Goal: Task Accomplishment & Management: Use online tool/utility

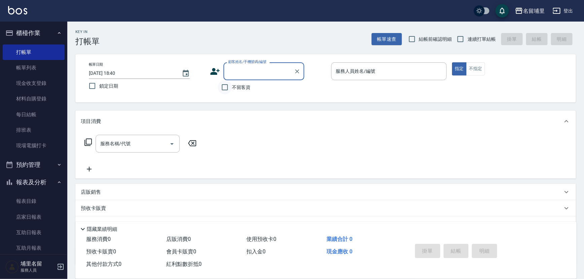
click at [228, 84] on input "不留客資" at bounding box center [225, 87] width 14 height 14
checkbox input "true"
click at [463, 38] on input "連續打單結帳" at bounding box center [460, 39] width 14 height 14
checkbox input "true"
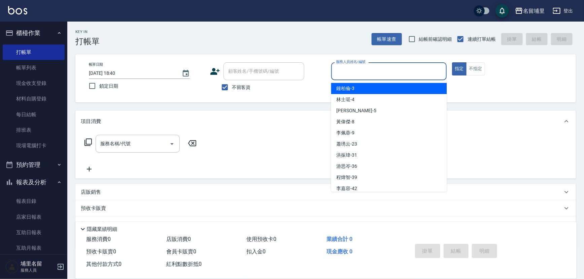
click at [369, 70] on input "服務人員姓名/編號" at bounding box center [389, 71] width 110 height 12
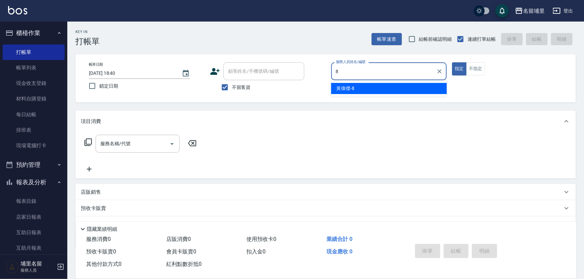
type input "[PERSON_NAME]-8"
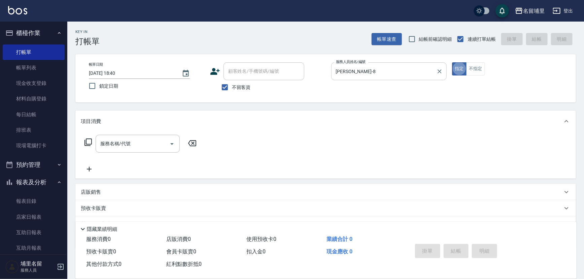
type button "true"
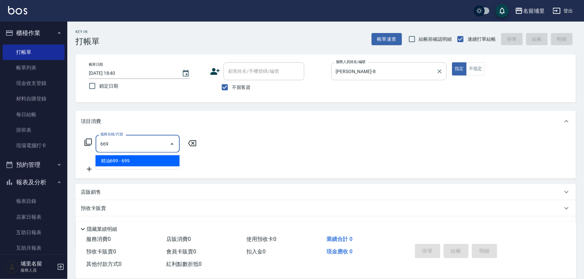
type input "精油699(669)"
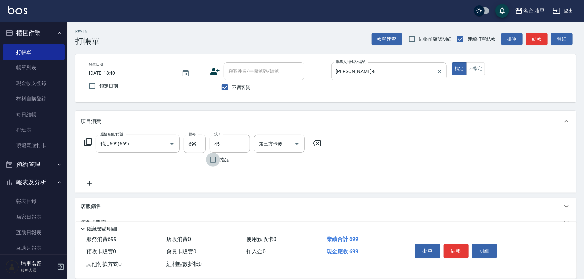
type input "[PERSON_NAME]-45"
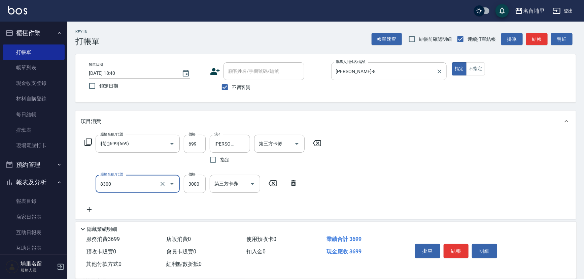
type input "儲3000(8300)"
click at [302, 143] on button "Open" at bounding box center [297, 143] width 11 height 11
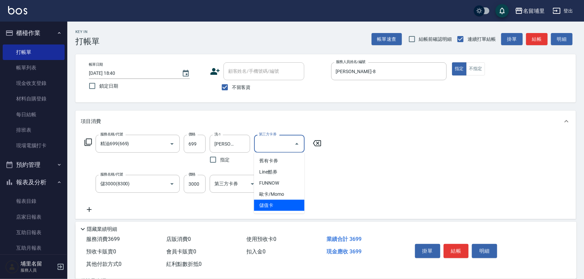
click at [278, 202] on span "儲值卡" at bounding box center [279, 205] width 50 height 11
type input "儲值卡"
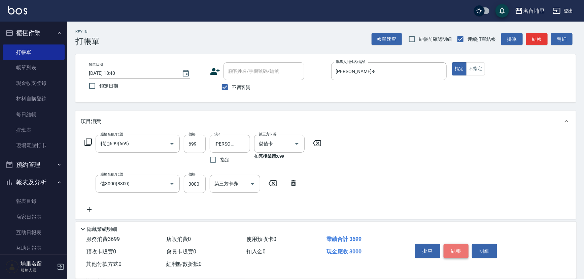
click at [454, 250] on button "結帳" at bounding box center [456, 251] width 25 height 14
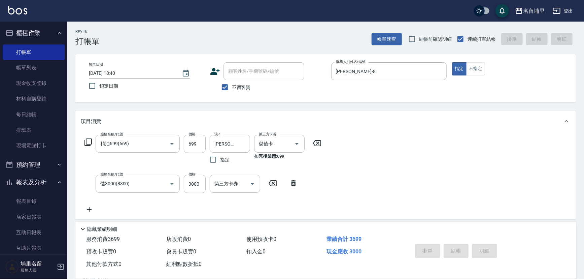
type input "[DATE] 19:15"
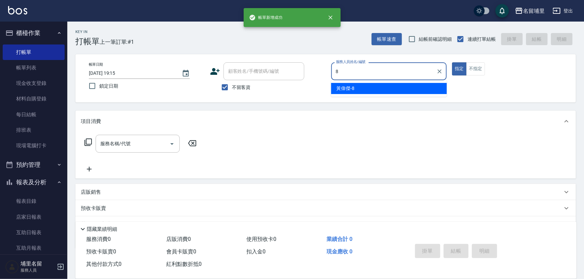
type input "[PERSON_NAME]-8"
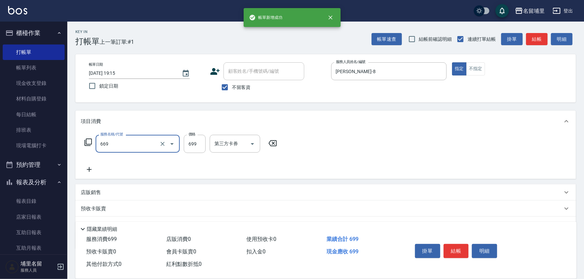
type input "精油699(669)"
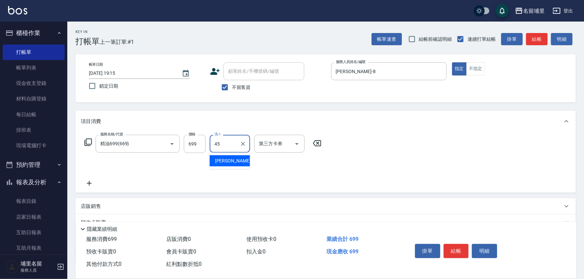
type input "[PERSON_NAME]-45"
click at [298, 146] on icon "Open" at bounding box center [297, 144] width 8 height 8
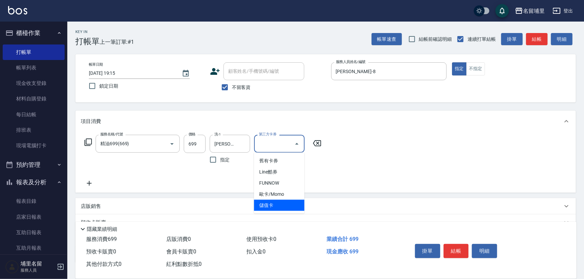
click at [291, 211] on ul "舊有卡券 Line酷券 FUNNOW 歐卡/Momo 儲值卡" at bounding box center [279, 182] width 50 height 61
click at [293, 203] on span "儲值卡" at bounding box center [279, 205] width 50 height 11
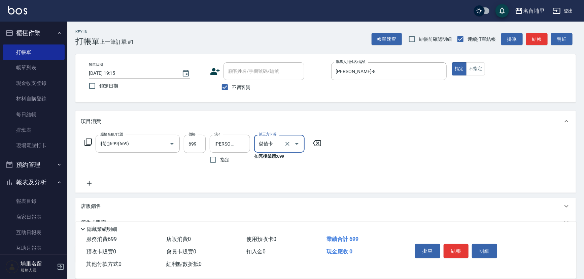
type input "儲值卡"
click at [455, 250] on button "結帳" at bounding box center [456, 251] width 25 height 14
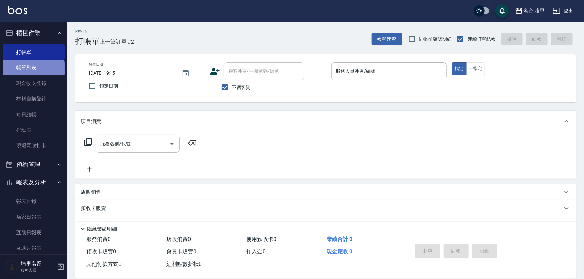
click at [33, 72] on link "帳單列表" at bounding box center [34, 67] width 62 height 15
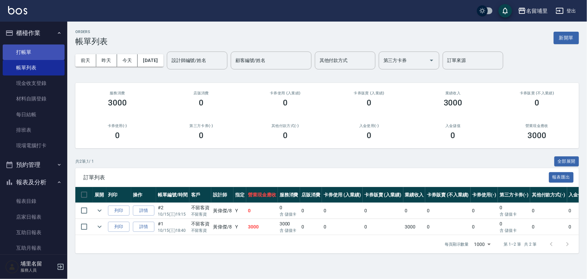
click at [43, 47] on link "打帳單" at bounding box center [34, 51] width 62 height 15
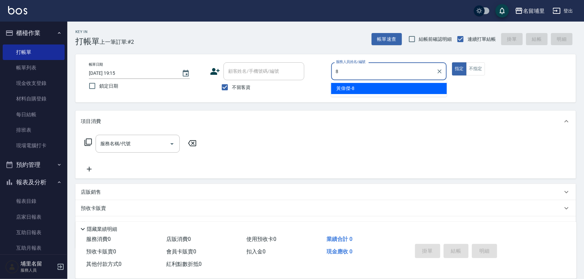
type input "[PERSON_NAME]-8"
type button "true"
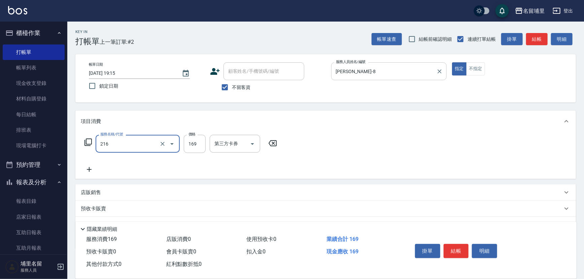
type input "剪髮169(216)"
type input "250"
click at [252, 145] on icon "Open" at bounding box center [252, 144] width 8 height 8
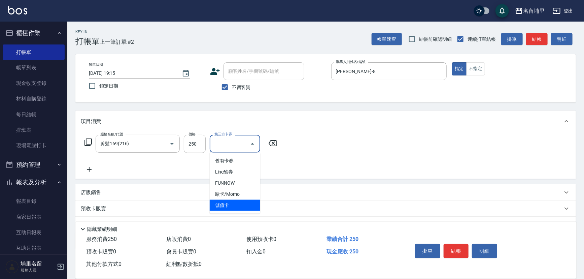
click at [249, 204] on span "儲值卡" at bounding box center [235, 205] width 50 height 11
type input "儲值卡"
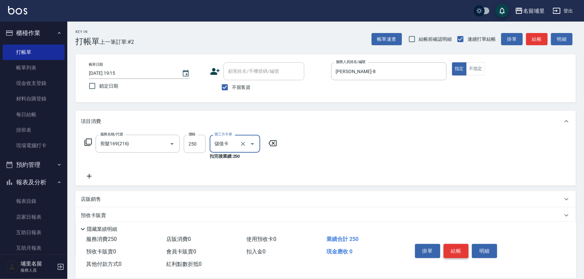
click at [451, 244] on button "結帳" at bounding box center [456, 251] width 25 height 14
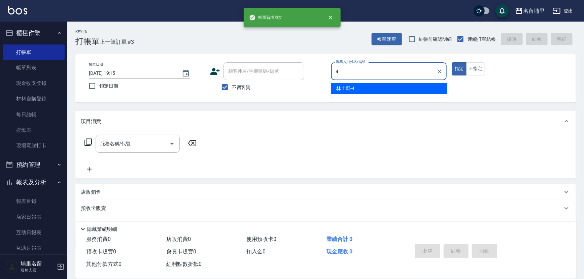
type input "林士珽-4"
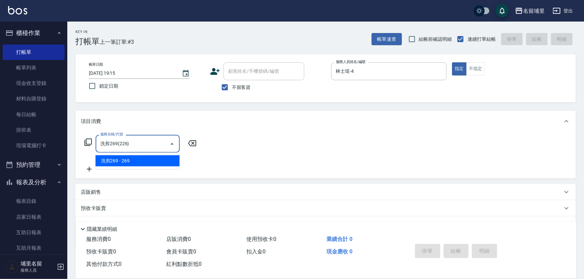
type input "洗剪269(226)"
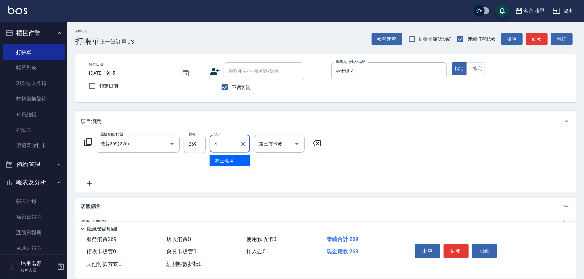
type input "林士珽-4"
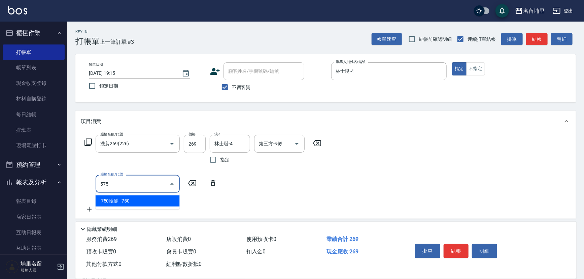
type input "750護髮(575)"
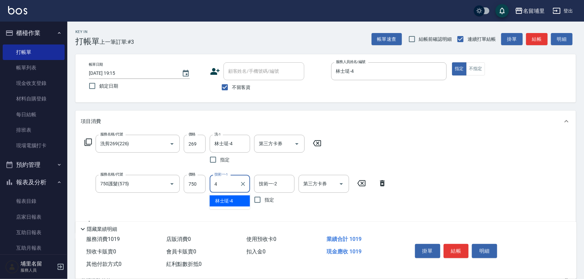
type input "林士珽-4"
click at [344, 184] on icon "Open" at bounding box center [341, 184] width 8 height 8
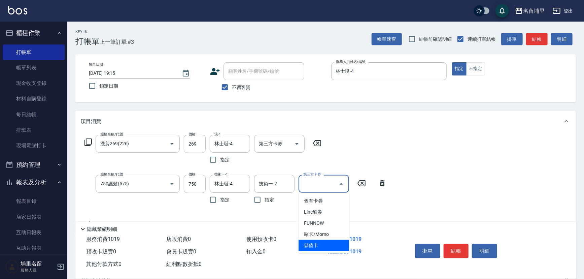
drag, startPoint x: 320, startPoint y: 249, endPoint x: 317, endPoint y: 231, distance: 18.5
click at [320, 249] on span "儲值卡" at bounding box center [324, 245] width 50 height 11
type input "儲值卡"
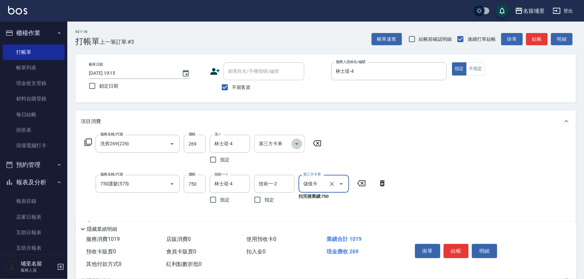
click at [294, 140] on icon "Open" at bounding box center [297, 144] width 8 height 8
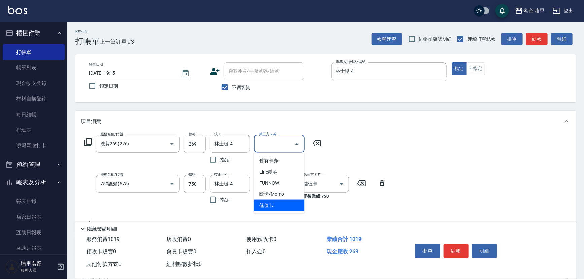
click at [283, 204] on span "儲值卡" at bounding box center [279, 205] width 50 height 11
type input "儲值卡"
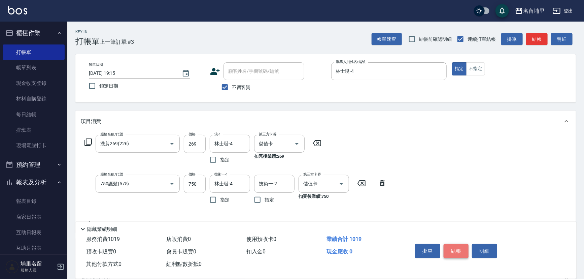
click at [451, 248] on button "結帳" at bounding box center [456, 251] width 25 height 14
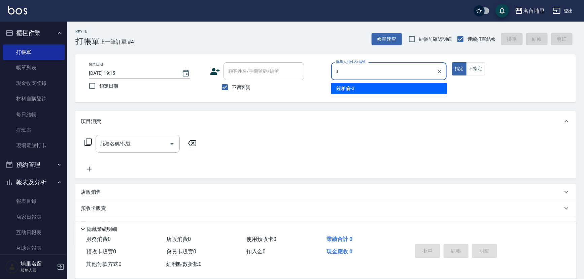
type input "[PERSON_NAME]-3"
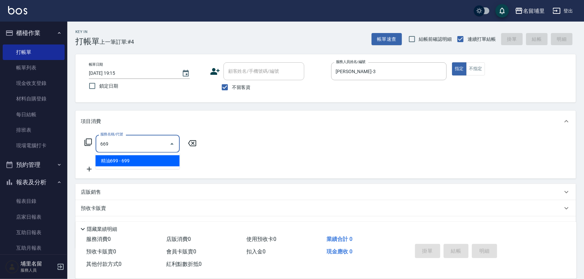
type input "精油699(669)"
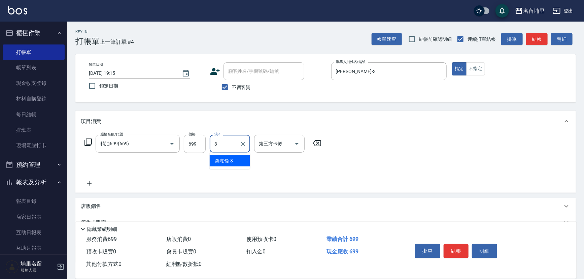
type input "[PERSON_NAME]-3"
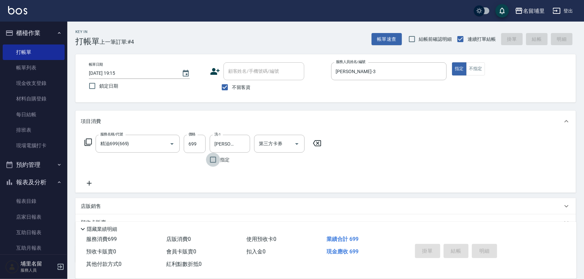
type input "[DATE] 19:16"
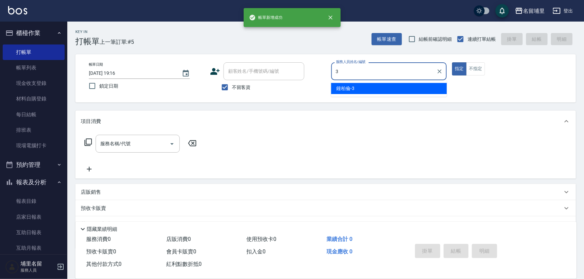
type input "[PERSON_NAME]-3"
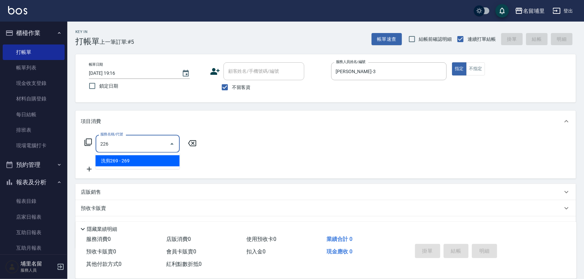
type input "洗剪269(226)"
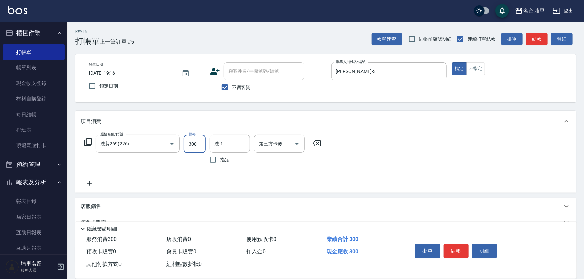
type input "300"
type input "[PERSON_NAME]-3"
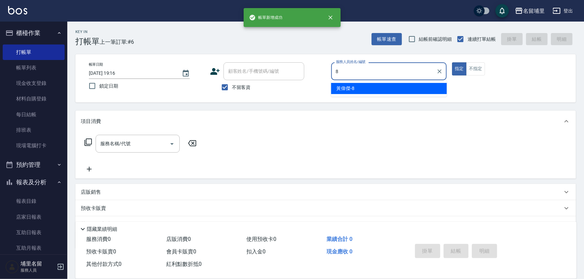
type input "[PERSON_NAME]-8"
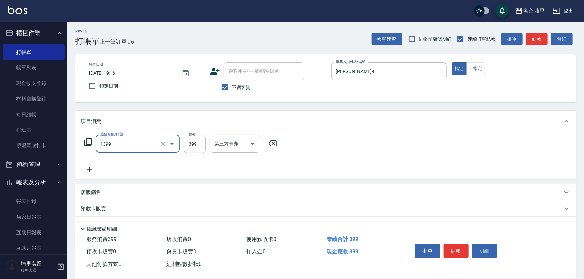
type input "海鹽洗髮399(1399)"
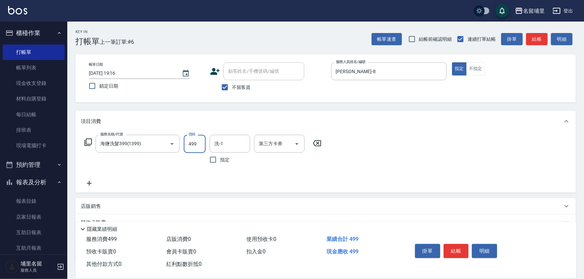
type input "499"
type input "林士珽-4"
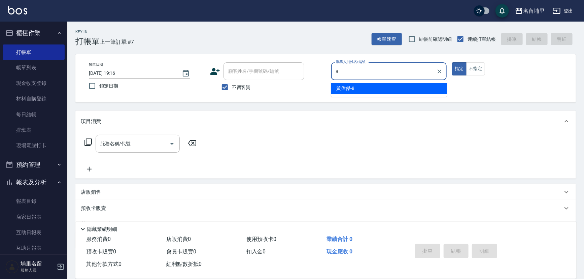
type input "[PERSON_NAME]-8"
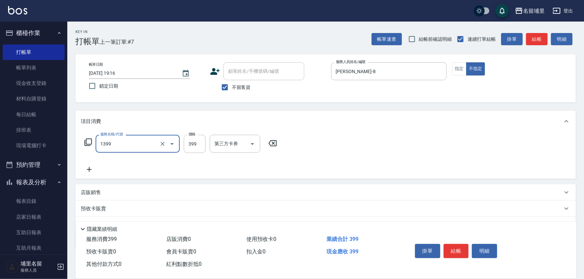
type input "海鹽洗髮399(1399)"
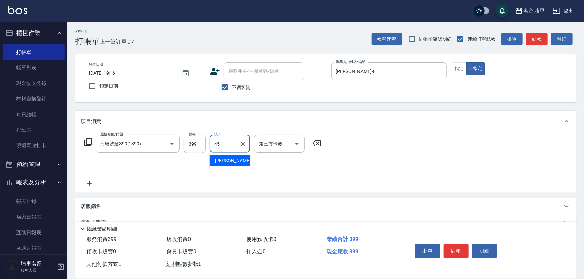
type input "[PERSON_NAME]-45"
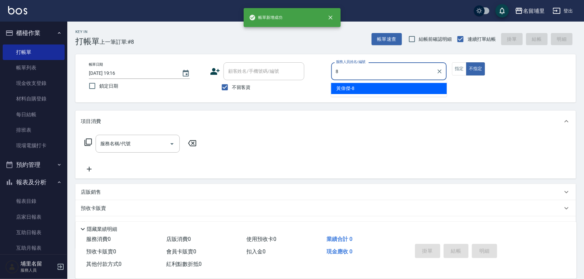
type input "[PERSON_NAME]-8"
type button "false"
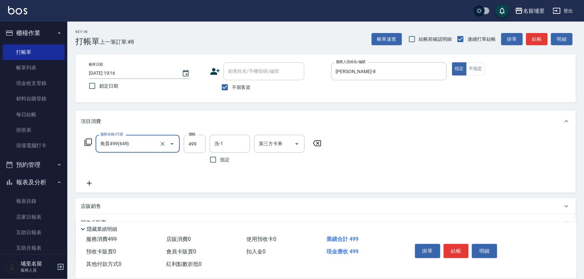
type input "角質499(649)"
type input "599"
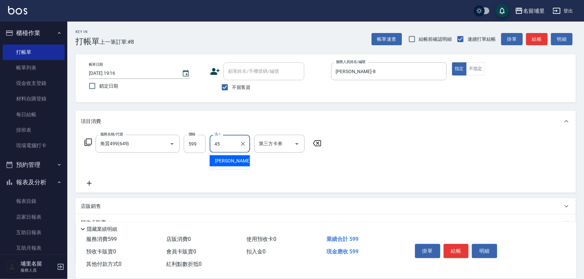
type input "[PERSON_NAME]-45"
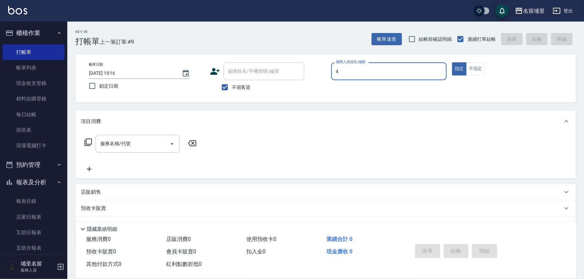
type input "林士珽-4"
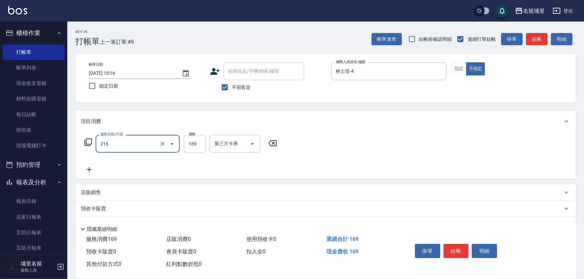
type input "剪髮169(216)"
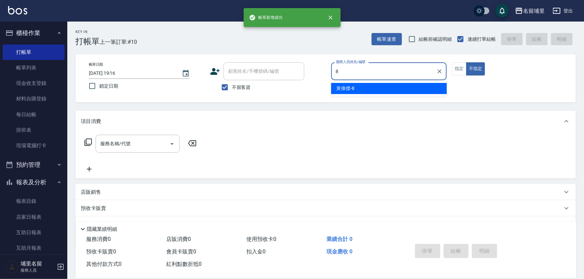
type input "[PERSON_NAME]-8"
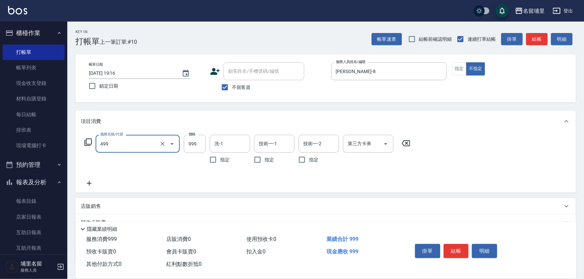
type input "染髮999(499)"
type input "1200"
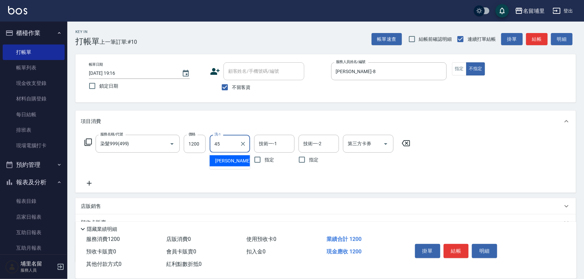
type input "[PERSON_NAME]-45"
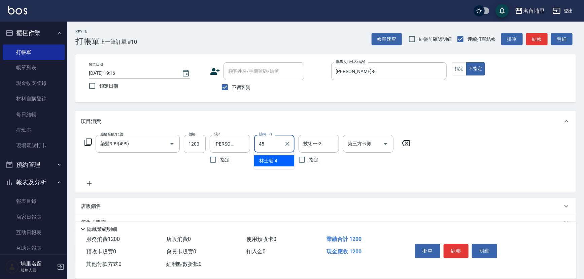
type input "[PERSON_NAME]-45"
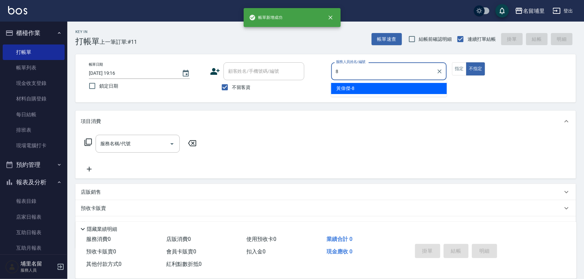
type input "[PERSON_NAME]-8"
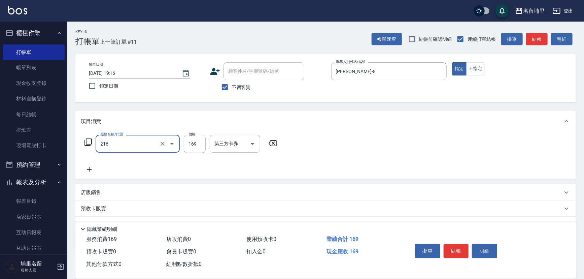
type input "剪髮169(216)"
type input "250"
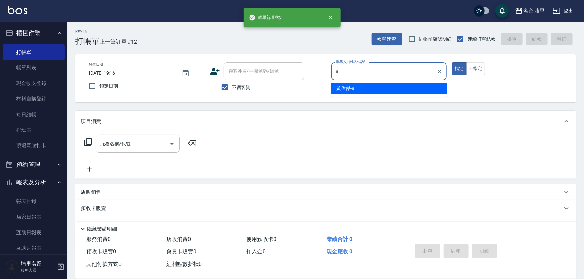
type input "[PERSON_NAME]-8"
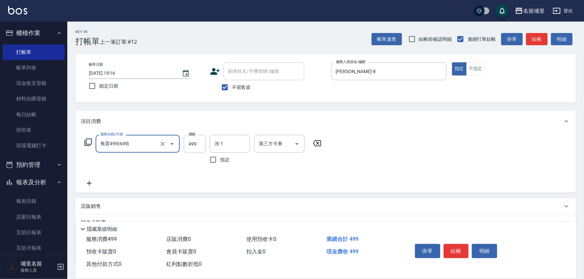
type input "角質499(649)"
type input "599"
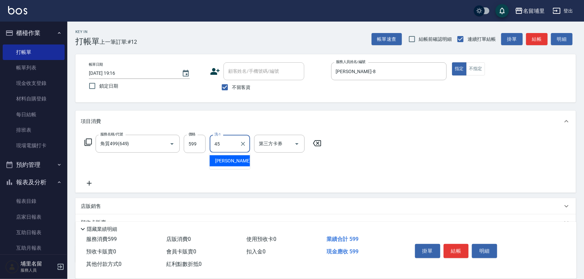
type input "[PERSON_NAME]-45"
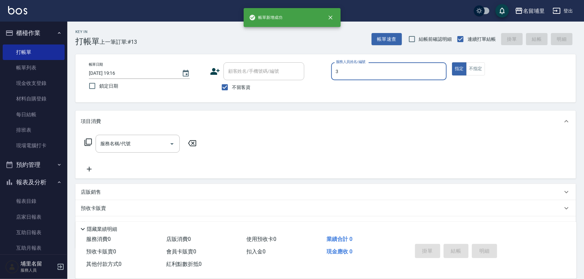
type input "[PERSON_NAME]-3"
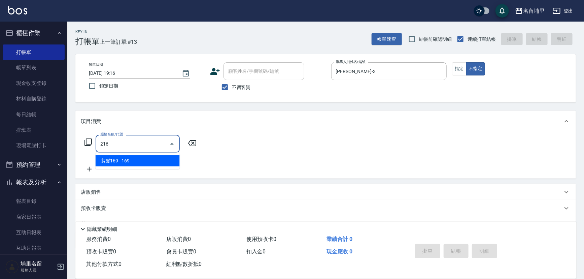
type input "剪髮169(216)"
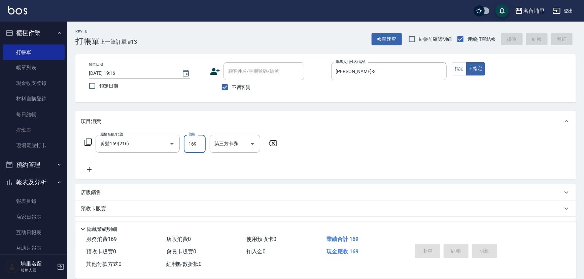
type input "[DATE] 19:17"
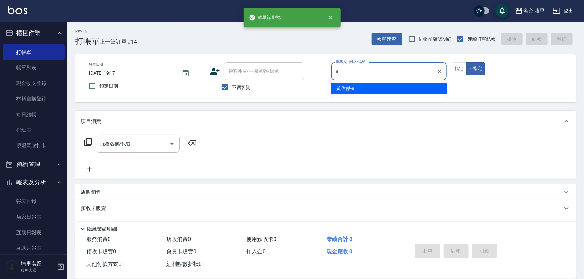
type input "[PERSON_NAME]-8"
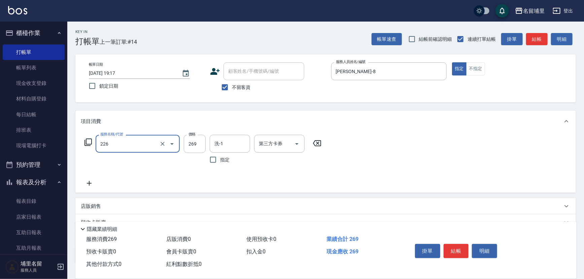
type input "洗剪269(226)"
type input "350"
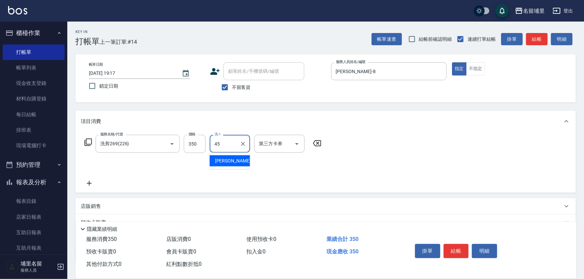
type input "[PERSON_NAME]-45"
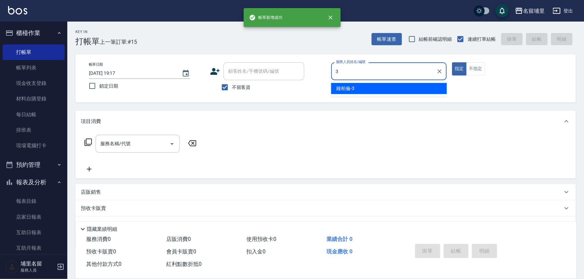
type input "[PERSON_NAME]-3"
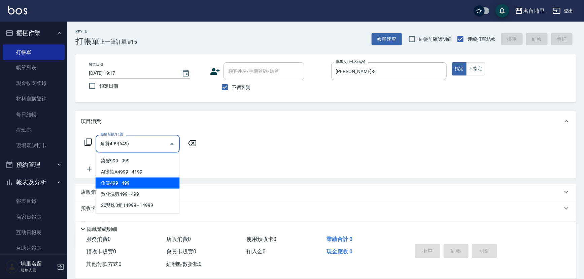
type input "角質499(649)"
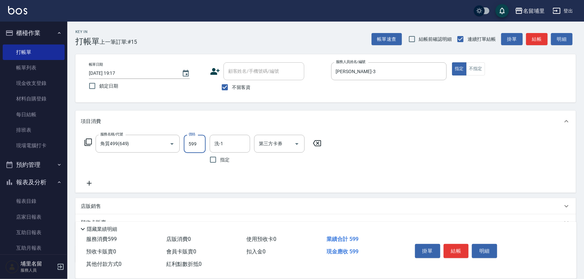
type input "599"
type input "[PERSON_NAME]-3"
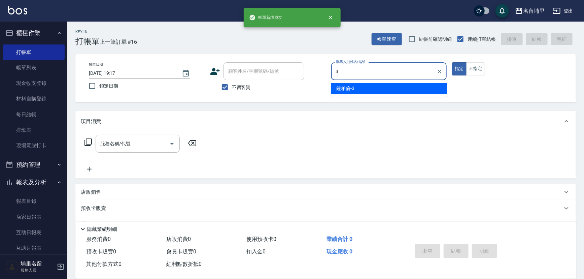
type input "[PERSON_NAME]-3"
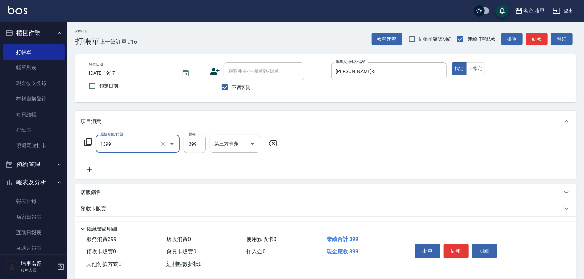
type input "海鹽洗髮399(1399)"
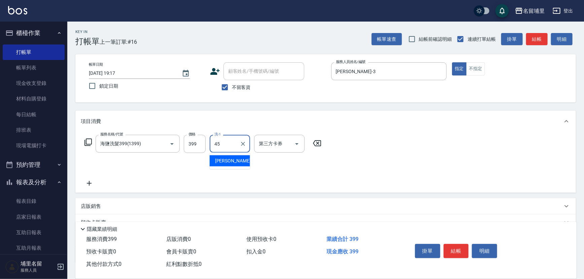
type input "[PERSON_NAME]-45"
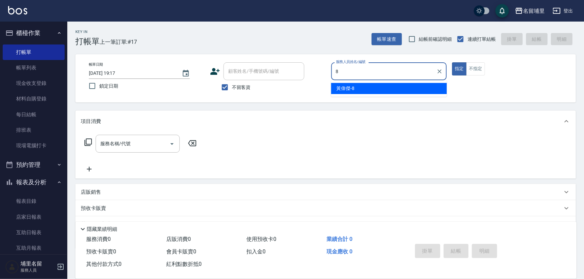
type input "[PERSON_NAME]-8"
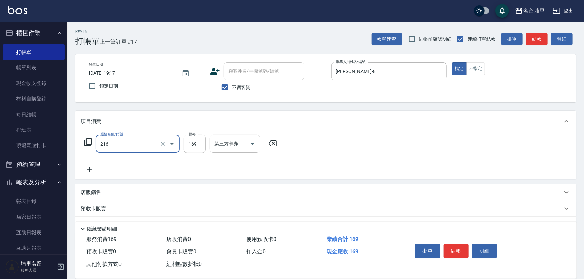
type input "剪髮169(216)"
type input "250"
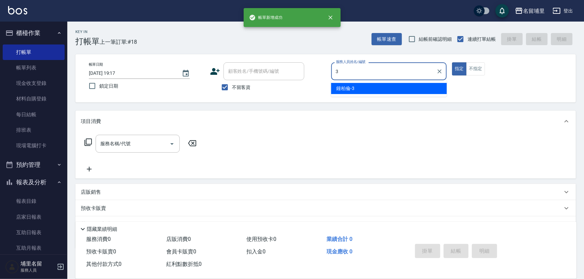
type input "[PERSON_NAME]-3"
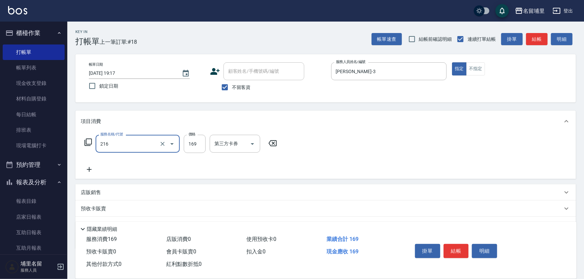
type input "剪髮169(216)"
type input "200"
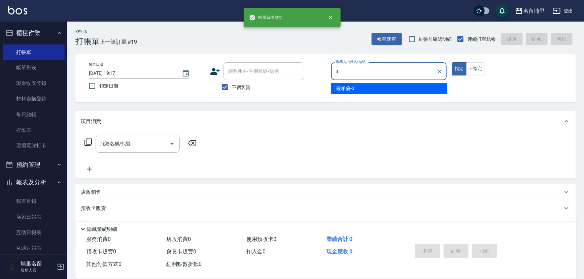
type input "[PERSON_NAME]-3"
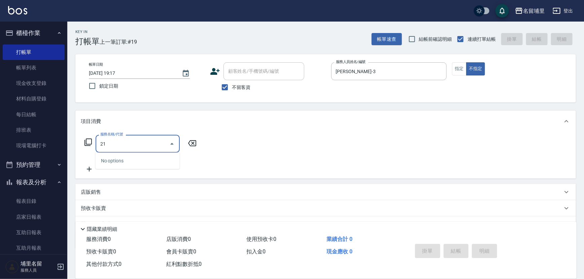
type input "2"
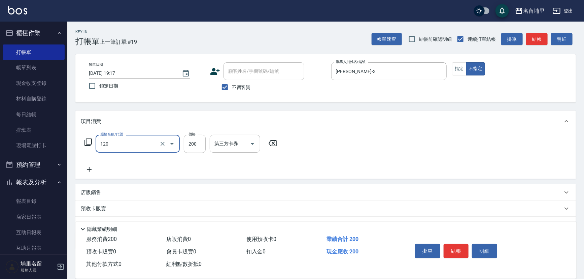
type input "New洗200(120)"
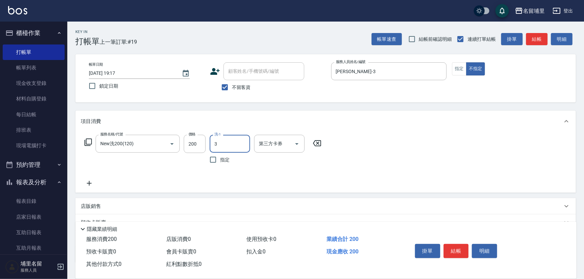
type input "[PERSON_NAME]-3"
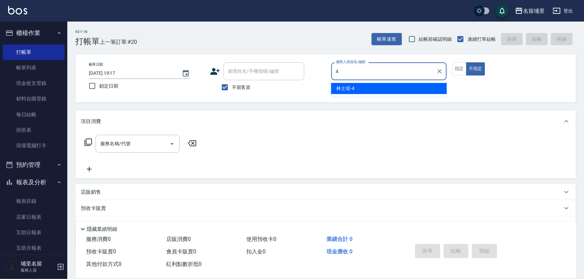
type input "林士珽-4"
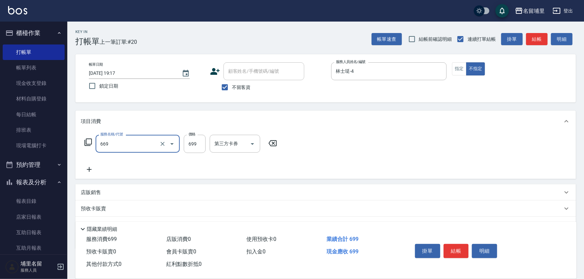
type input "精油699(669)"
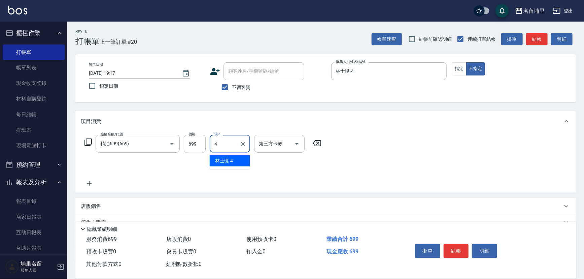
type input "林士珽-4"
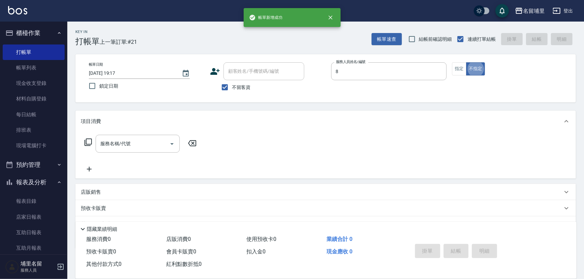
type input "[PERSON_NAME]-8"
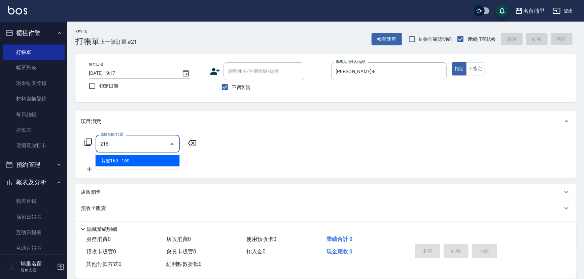
type input "剪髮169(216)"
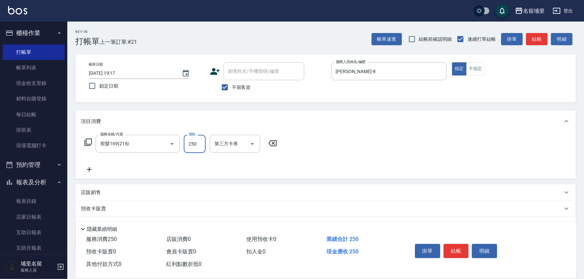
type input "250"
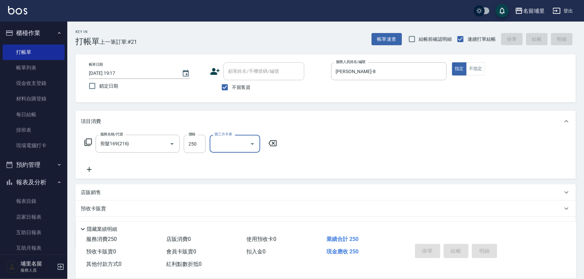
type input "[DATE] 19:18"
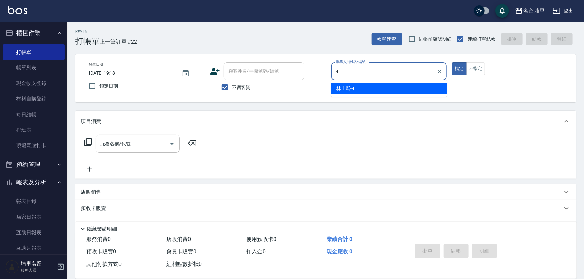
type input "林士珽-4"
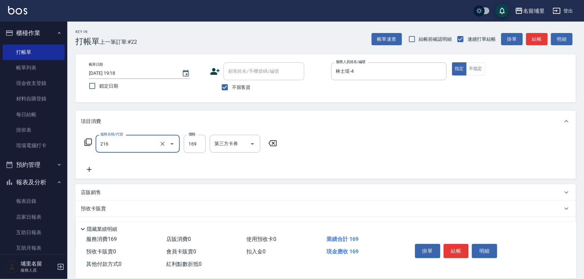
type input "剪髮169(216)"
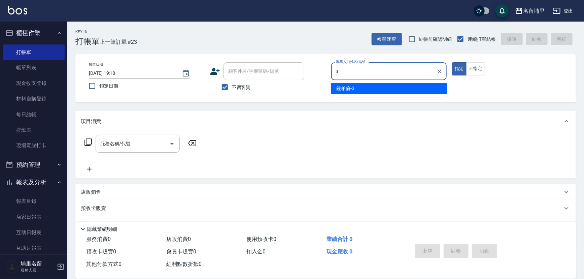
type input "[PERSON_NAME]-3"
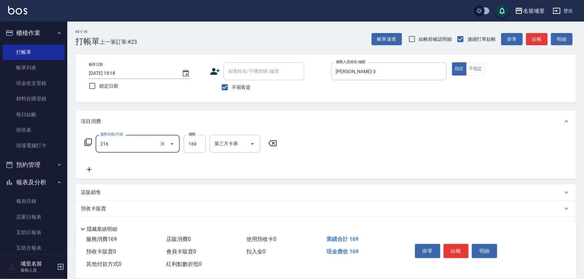
type input "剪髮169(216)"
type input "200"
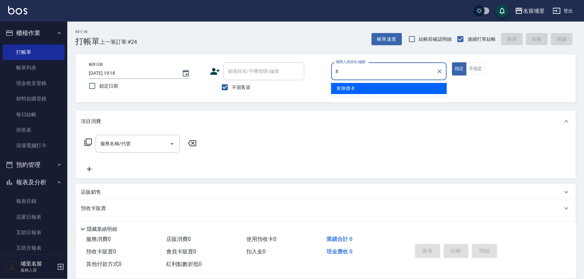
type input "[PERSON_NAME]-8"
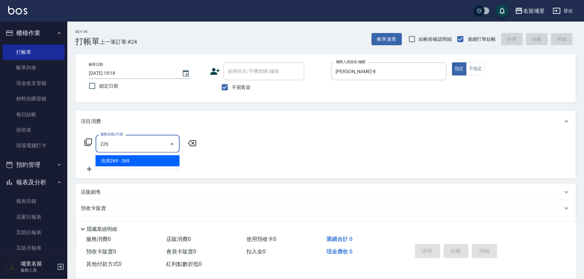
type input "洗剪269(226)"
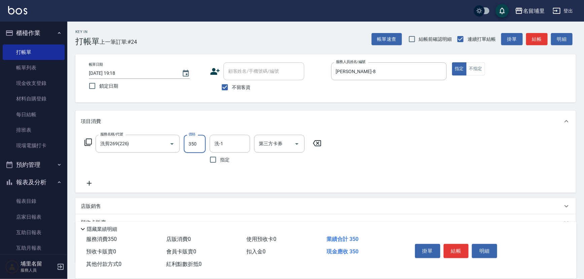
type input "350"
type input "[PERSON_NAME]-45"
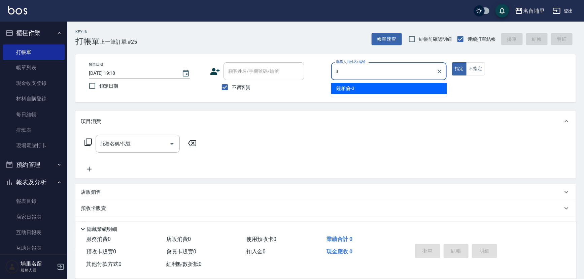
type input "[PERSON_NAME]-3"
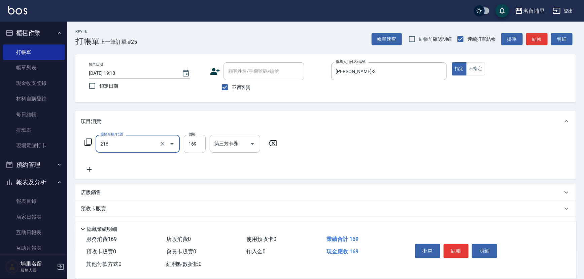
type input "剪髮169(216)"
type input "200"
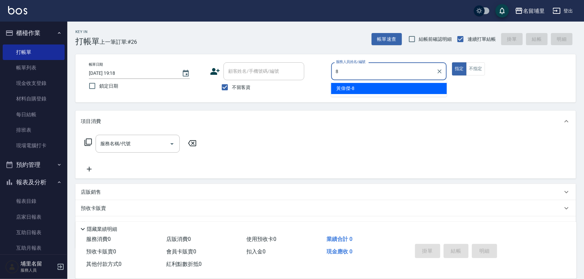
type input "[PERSON_NAME]-8"
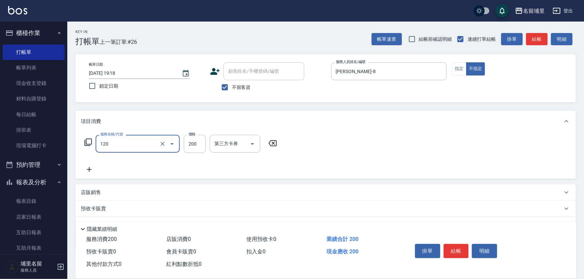
type input "New洗200(120)"
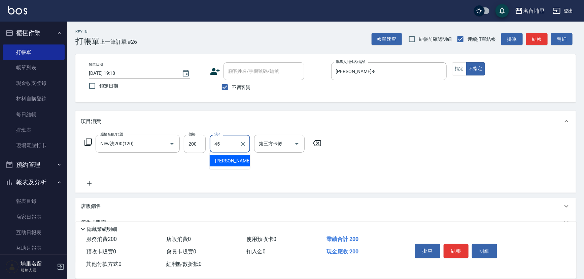
type input "[PERSON_NAME]-45"
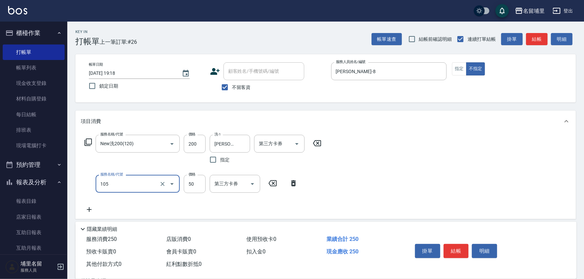
type input "精油50(105)"
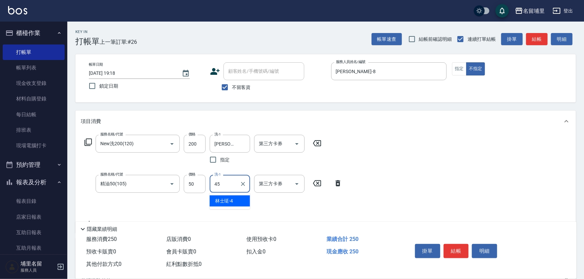
type input "[PERSON_NAME]-45"
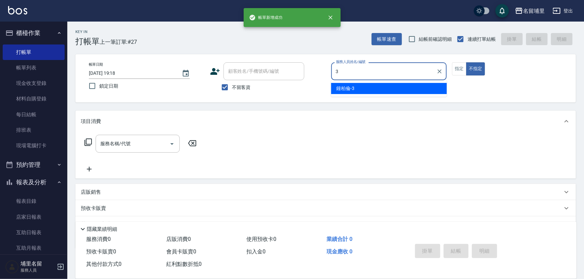
type input "[PERSON_NAME]-3"
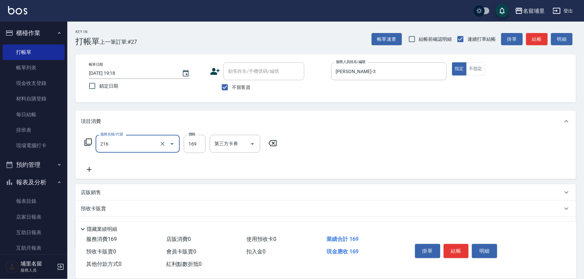
type input "剪髮169(216)"
type input "200"
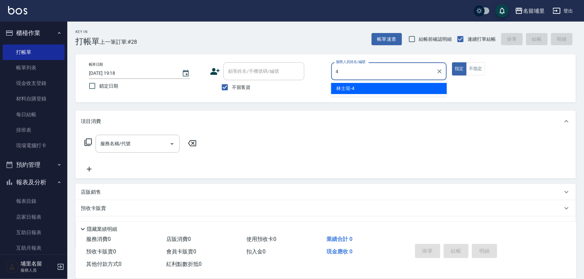
type input "林士珽-4"
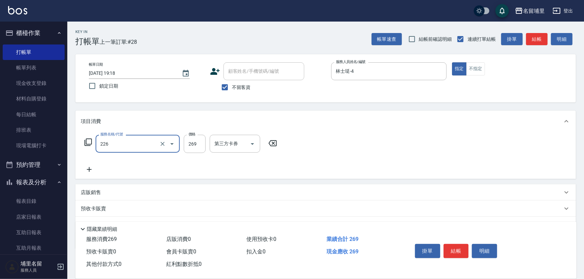
type input "洗剪269(226)"
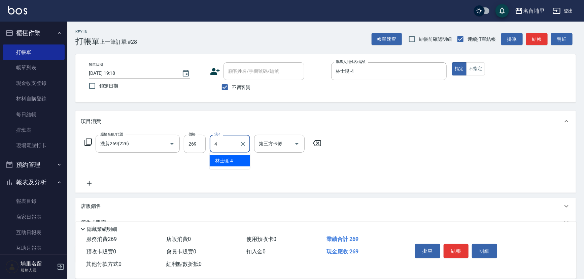
type input "林士珽-4"
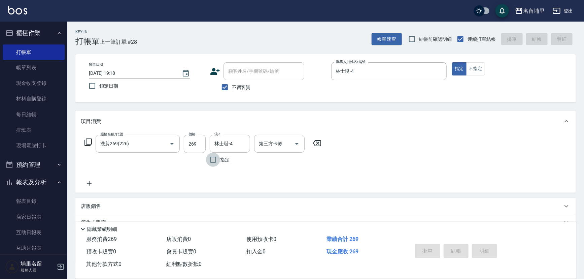
type input "[DATE] 19:19"
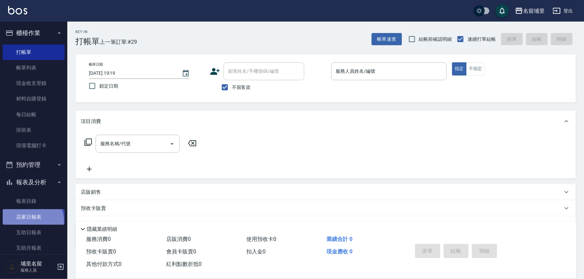
click at [30, 221] on link "店家日報表" at bounding box center [34, 216] width 62 height 15
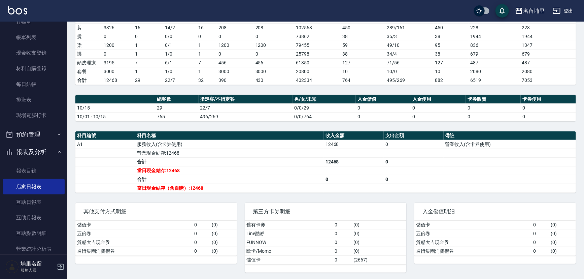
scroll to position [122, 0]
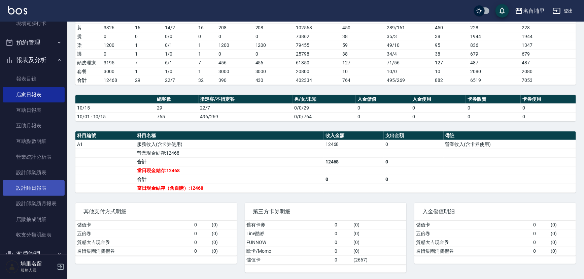
click at [44, 188] on link "設計師日報表" at bounding box center [34, 187] width 62 height 15
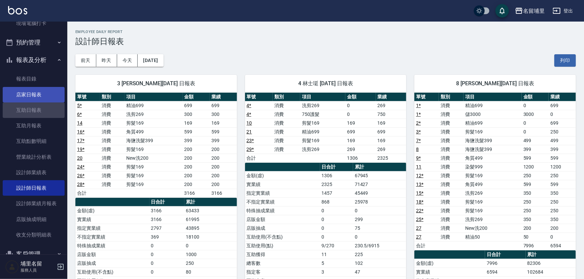
click at [50, 102] on link "互助日報表" at bounding box center [34, 109] width 62 height 15
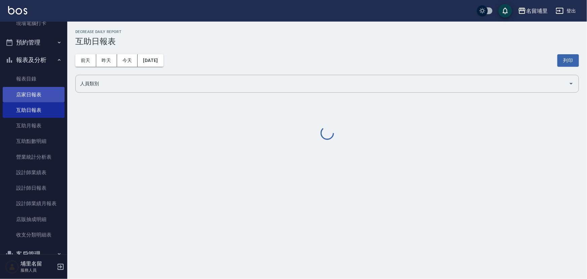
click at [49, 96] on link "店家日報表" at bounding box center [34, 94] width 62 height 15
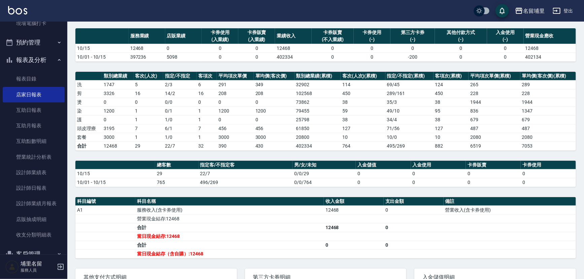
scroll to position [112, 0]
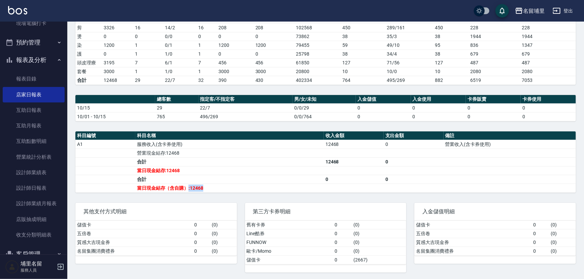
drag, startPoint x: 189, startPoint y: 186, endPoint x: 210, endPoint y: 186, distance: 21.2
click at [210, 186] on td "當日現金結存（含自購）:12468" at bounding box center [229, 187] width 189 height 9
drag, startPoint x: 210, startPoint y: 186, endPoint x: 191, endPoint y: 187, distance: 18.9
click at [191, 187] on td "當日現金結存（含自購）:12468" at bounding box center [229, 187] width 189 height 9
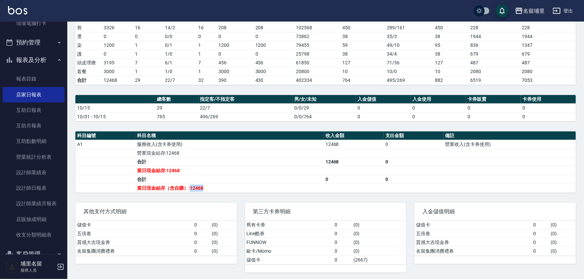
click at [191, 187] on td "當日現金結存（含自購）:12468" at bounding box center [229, 187] width 189 height 9
drag, startPoint x: 191, startPoint y: 187, endPoint x: 215, endPoint y: 185, distance: 24.6
click at [215, 185] on td "當日現金結存（含自購）:12468" at bounding box center [229, 187] width 189 height 9
click at [29, 188] on link "設計師日報表" at bounding box center [34, 187] width 62 height 15
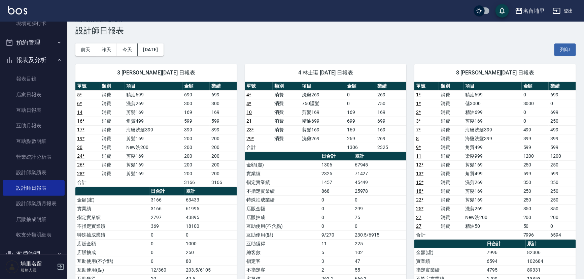
scroll to position [30, 0]
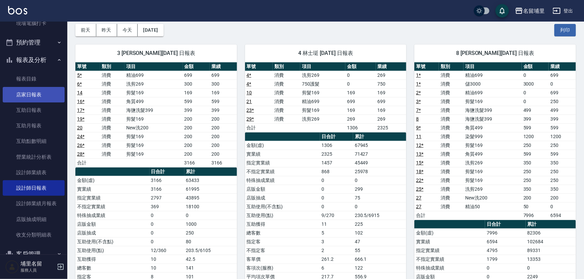
click at [34, 97] on link "店家日報表" at bounding box center [34, 94] width 62 height 15
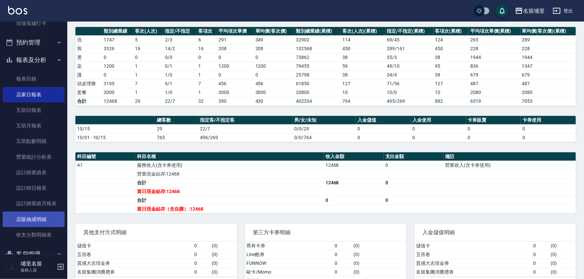
scroll to position [92, 0]
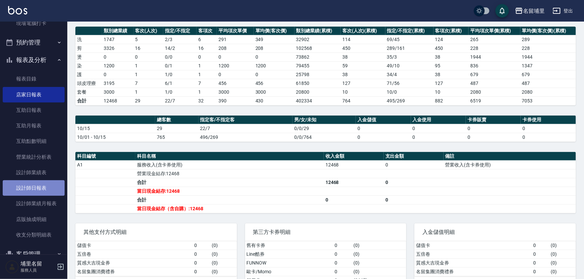
click at [40, 189] on link "設計師日報表" at bounding box center [34, 187] width 62 height 15
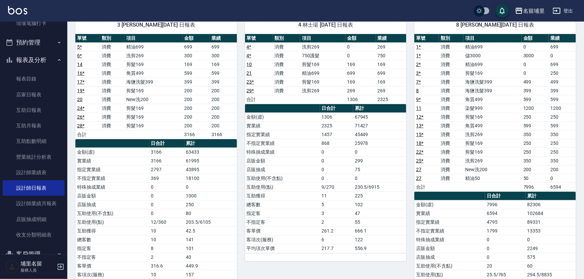
scroll to position [61, 0]
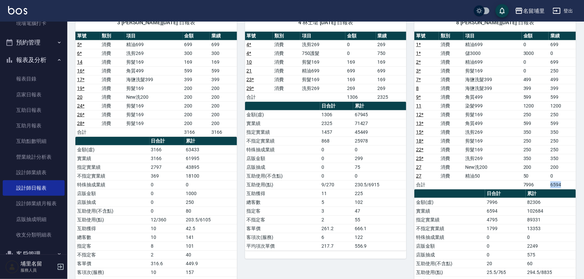
drag, startPoint x: 546, startPoint y: 184, endPoint x: 566, endPoint y: 181, distance: 20.5
click at [566, 181] on tr "合計 7996 6594" at bounding box center [495, 184] width 162 height 9
click at [566, 181] on td "6594" at bounding box center [562, 184] width 27 height 9
click at [567, 180] on td "6594" at bounding box center [562, 184] width 27 height 9
drag, startPoint x: 555, startPoint y: 149, endPoint x: 550, endPoint y: 103, distance: 46.7
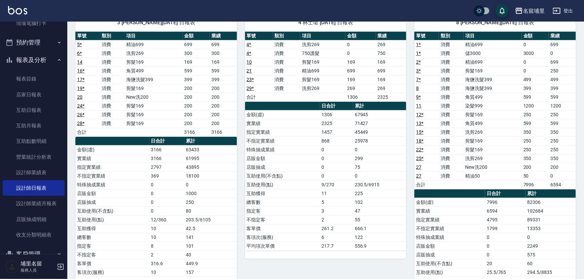
click at [555, 145] on td "250" at bounding box center [562, 149] width 27 height 9
drag, startPoint x: 549, startPoint y: 110, endPoint x: 563, endPoint y: 110, distance: 13.8
click at [563, 110] on td "250" at bounding box center [562, 114] width 27 height 9
click at [45, 96] on link "店家日報表" at bounding box center [34, 94] width 62 height 15
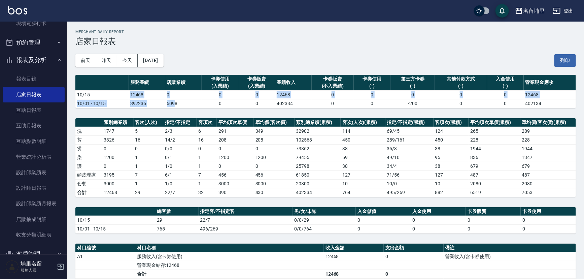
drag, startPoint x: 128, startPoint y: 96, endPoint x: 173, endPoint y: 100, distance: 44.9
click at [173, 100] on tbody "10/15 12468 0 0 0 12468 0 0 0 0 0 12468 10/01 - 10/15 397236 5098 0 0 402334 0 …" at bounding box center [325, 99] width 501 height 18
click at [173, 100] on td "5098" at bounding box center [183, 103] width 37 height 9
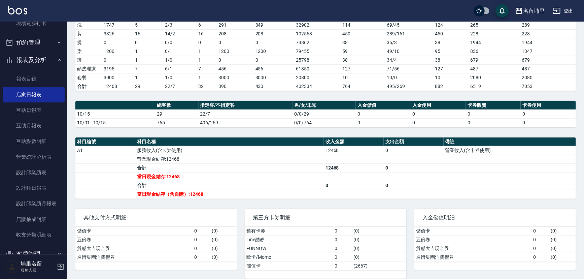
scroll to position [112, 0]
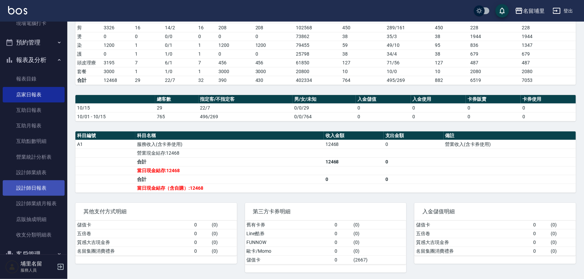
click at [24, 187] on link "設計師日報表" at bounding box center [34, 187] width 62 height 15
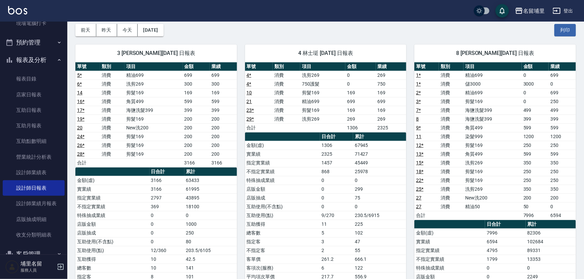
scroll to position [30, 0]
click at [44, 98] on link "店家日報表" at bounding box center [34, 94] width 62 height 15
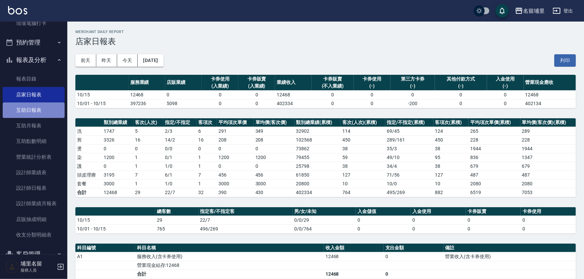
click at [39, 114] on link "互助日報表" at bounding box center [34, 109] width 62 height 15
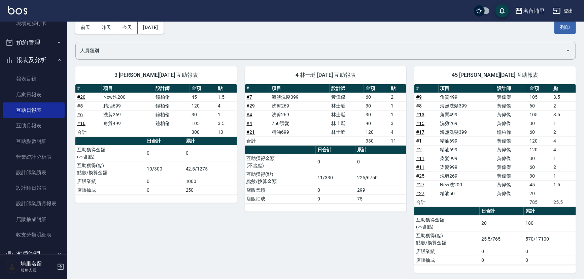
scroll to position [34, 0]
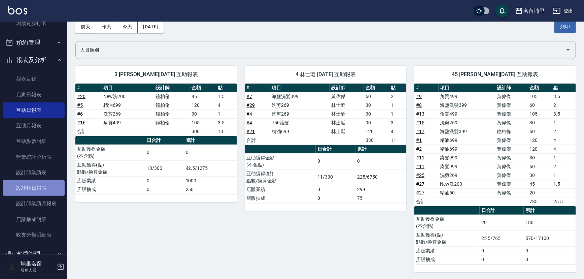
click at [40, 186] on link "設計師日報表" at bounding box center [34, 187] width 62 height 15
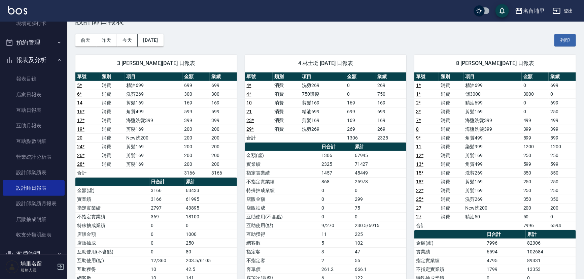
scroll to position [30, 0]
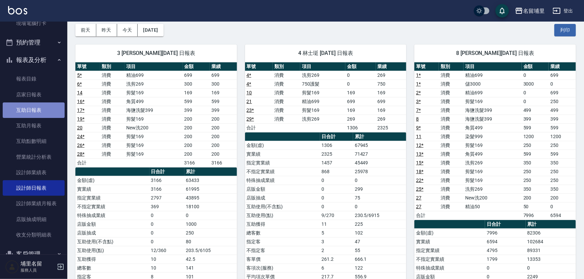
click at [37, 105] on link "互助日報表" at bounding box center [34, 109] width 62 height 15
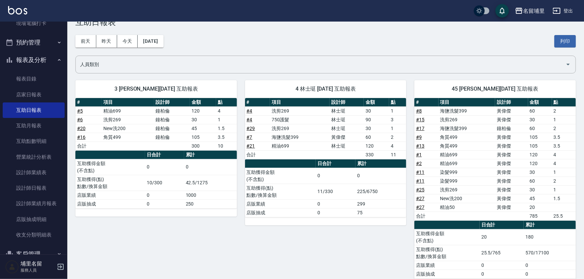
scroll to position [34, 0]
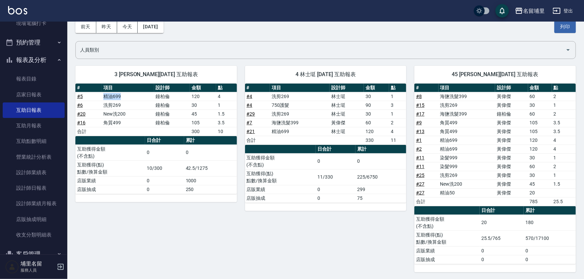
drag, startPoint x: 97, startPoint y: 95, endPoint x: 122, endPoint y: 91, distance: 25.2
click at [122, 92] on tr "# 5 精油699 [PERSON_NAME]120 4" at bounding box center [156, 96] width 162 height 9
drag, startPoint x: 99, startPoint y: 104, endPoint x: 123, endPoint y: 108, distance: 24.9
click at [122, 108] on tr "# 6 洗剪269 [PERSON_NAME]30 1" at bounding box center [156, 105] width 162 height 9
click at [108, 131] on td "a dense table" at bounding box center [128, 131] width 53 height 9
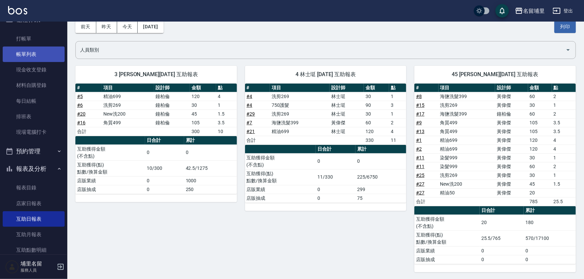
scroll to position [0, 0]
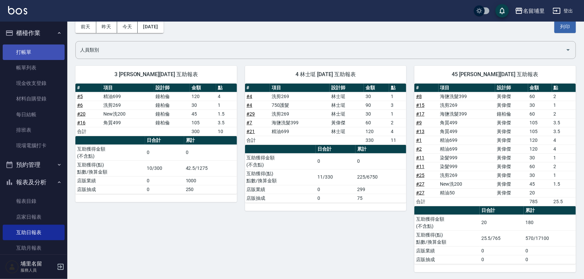
click at [28, 55] on link "打帳單" at bounding box center [34, 51] width 62 height 15
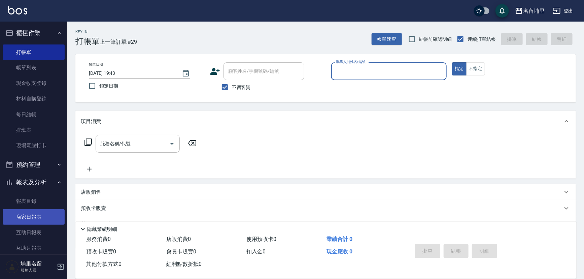
click at [35, 222] on link "店家日報表" at bounding box center [34, 216] width 62 height 15
